Goal: Information Seeking & Learning: Learn about a topic

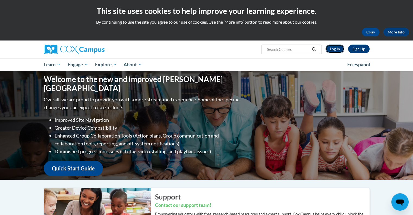
click at [335, 46] on link "Log In" at bounding box center [334, 48] width 19 height 9
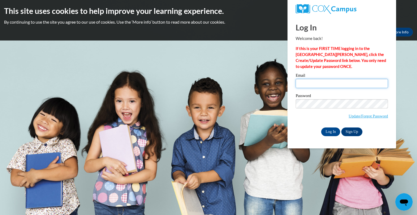
click at [332, 81] on input "Email" at bounding box center [341, 83] width 92 height 9
type input "reneewillis22@yahoo.com"
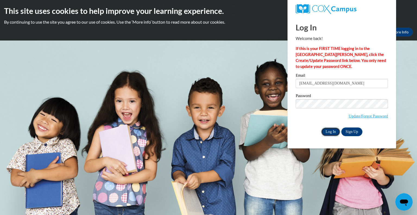
click at [334, 130] on input "Log In" at bounding box center [330, 131] width 19 height 9
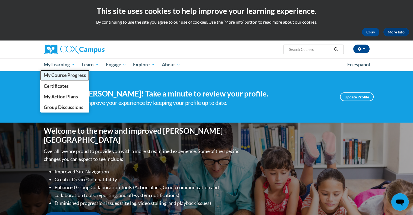
click at [62, 75] on span "My Course Progress" at bounding box center [64, 75] width 42 height 6
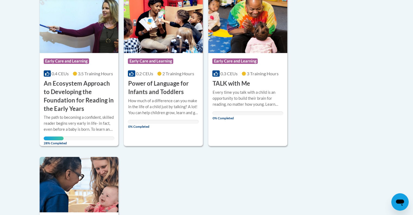
scroll to position [136, 0]
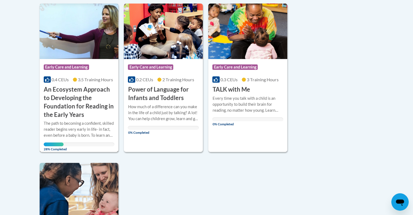
click at [68, 131] on div "The path to becoming a confident, skilled reader begins very early in life- in …" at bounding box center [79, 129] width 71 height 18
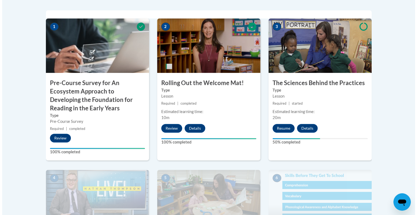
scroll to position [217, 0]
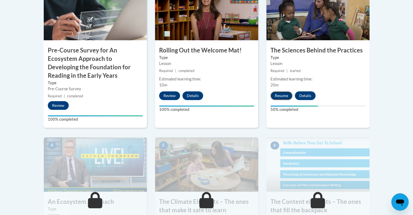
click at [277, 96] on button "Resume" at bounding box center [281, 95] width 22 height 9
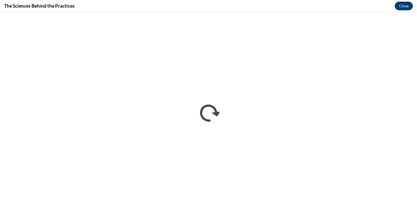
scroll to position [0, 0]
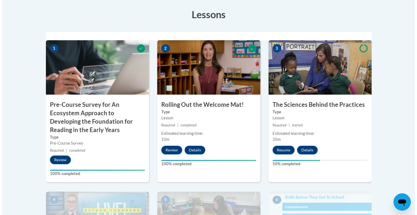
scroll to position [190, 0]
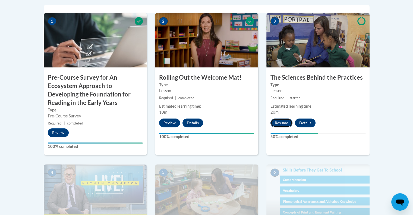
click at [283, 120] on button "Resume" at bounding box center [281, 122] width 22 height 9
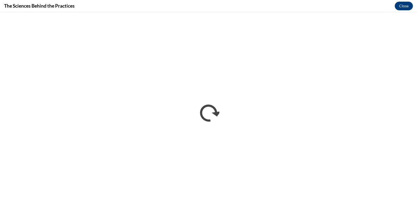
scroll to position [0, 0]
